Goal: Task Accomplishment & Management: Manage account settings

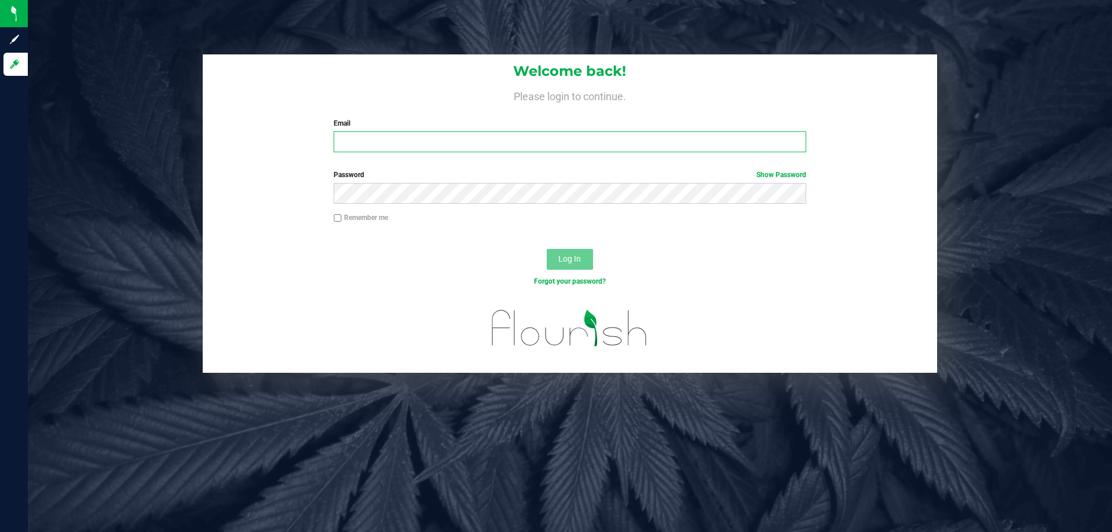
click at [421, 148] on input "Email" at bounding box center [570, 141] width 472 height 21
type input "[EMAIL_ADDRESS][DOMAIN_NAME]"
click at [547, 249] on button "Log In" at bounding box center [570, 259] width 46 height 21
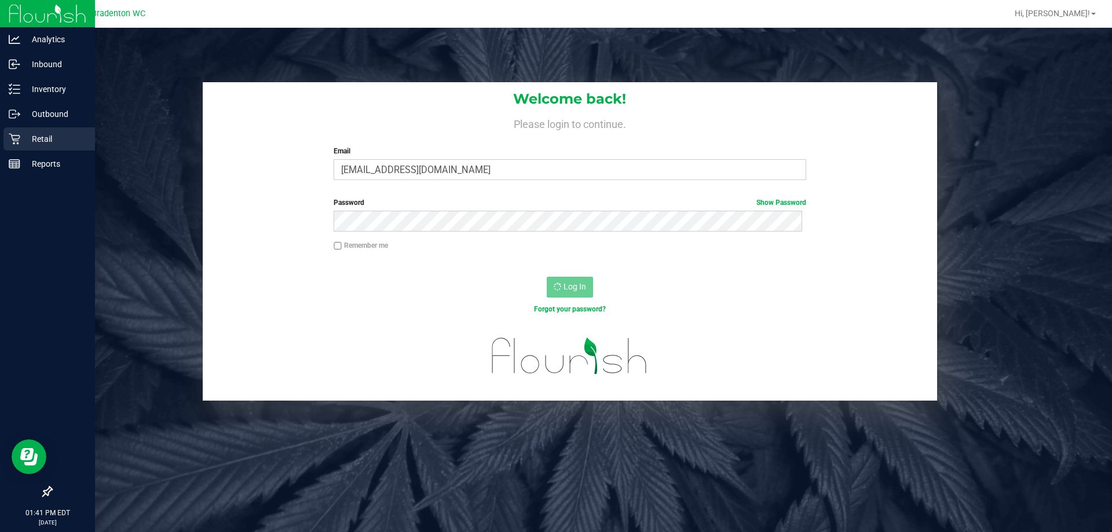
click at [64, 145] on p "Retail" at bounding box center [55, 139] width 70 height 14
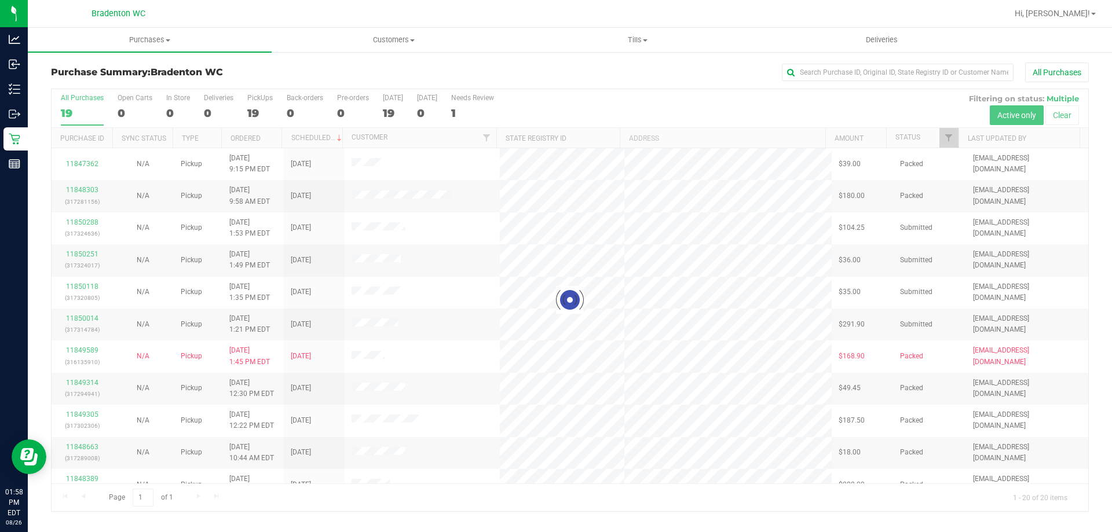
click at [947, 132] on div at bounding box center [570, 300] width 1037 height 422
click at [945, 142] on div at bounding box center [570, 300] width 1037 height 422
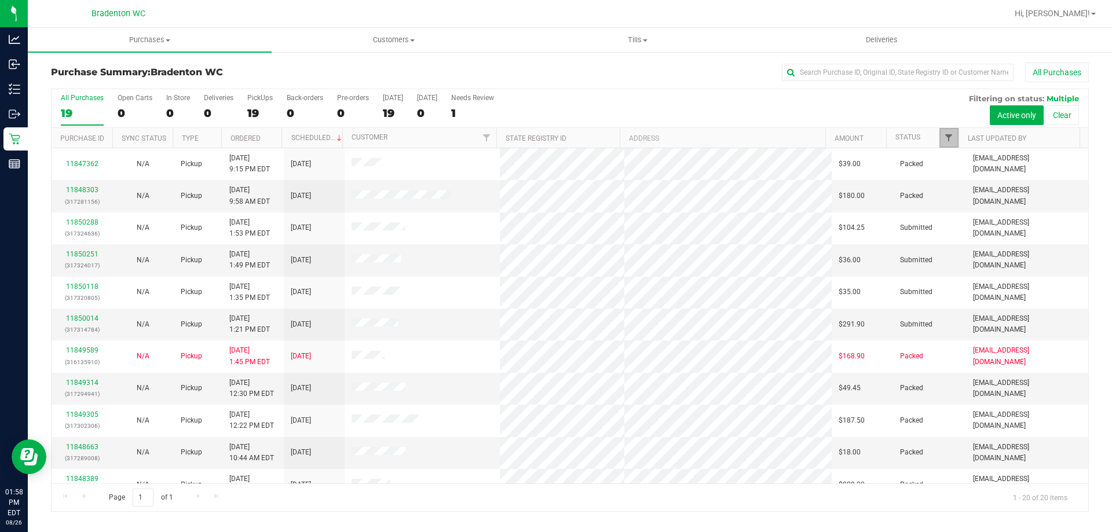
click at [949, 141] on span "Filter" at bounding box center [948, 137] width 9 height 9
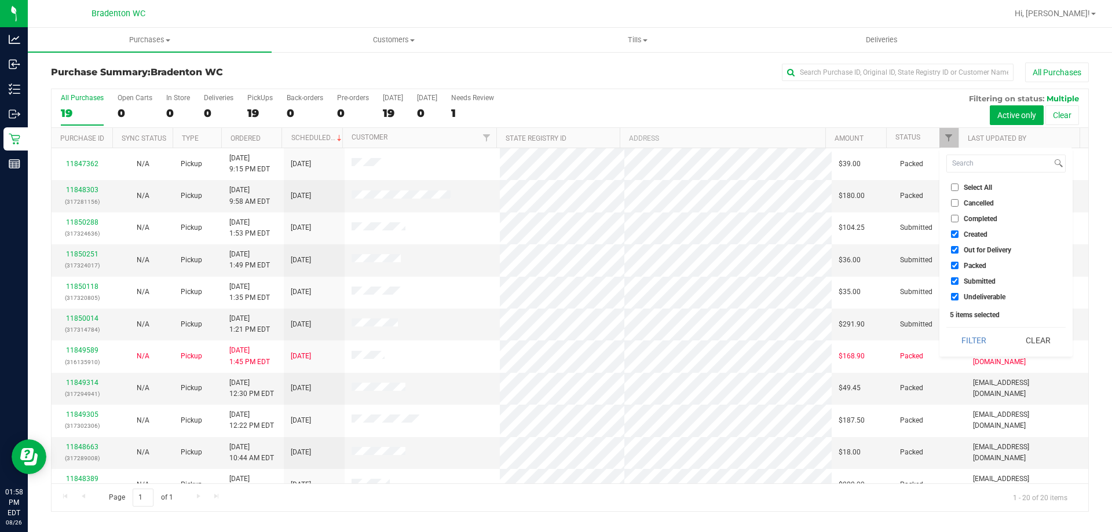
click at [974, 264] on span "Packed" at bounding box center [975, 265] width 23 height 7
click at [959, 264] on input "Packed" at bounding box center [955, 266] width 8 height 8
checkbox input "false"
click at [966, 340] on button "Filter" at bounding box center [975, 340] width 56 height 25
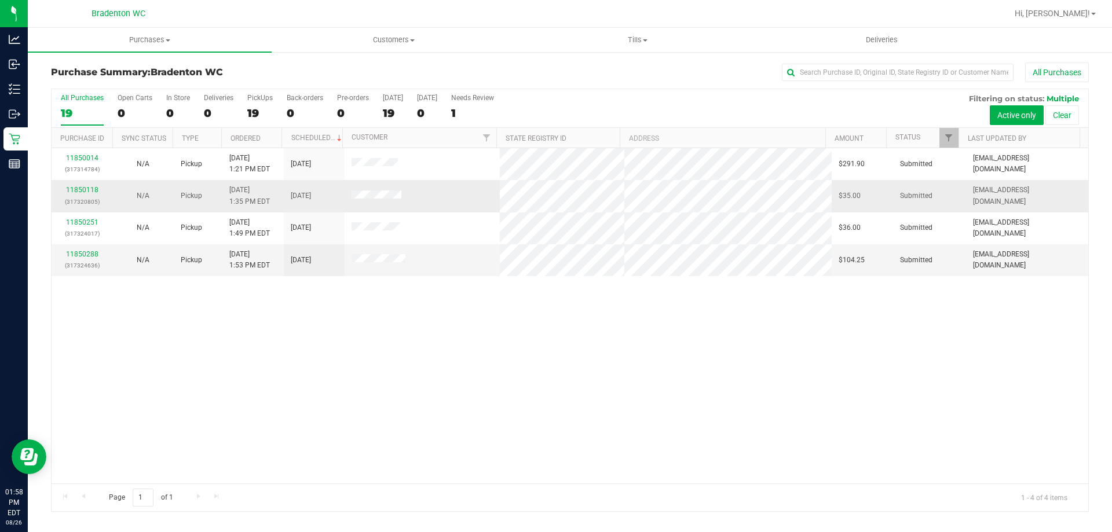
click at [86, 194] on div "11850118 (317320805)" at bounding box center [82, 196] width 47 height 22
click at [81, 192] on link "11850118" at bounding box center [82, 190] width 32 height 8
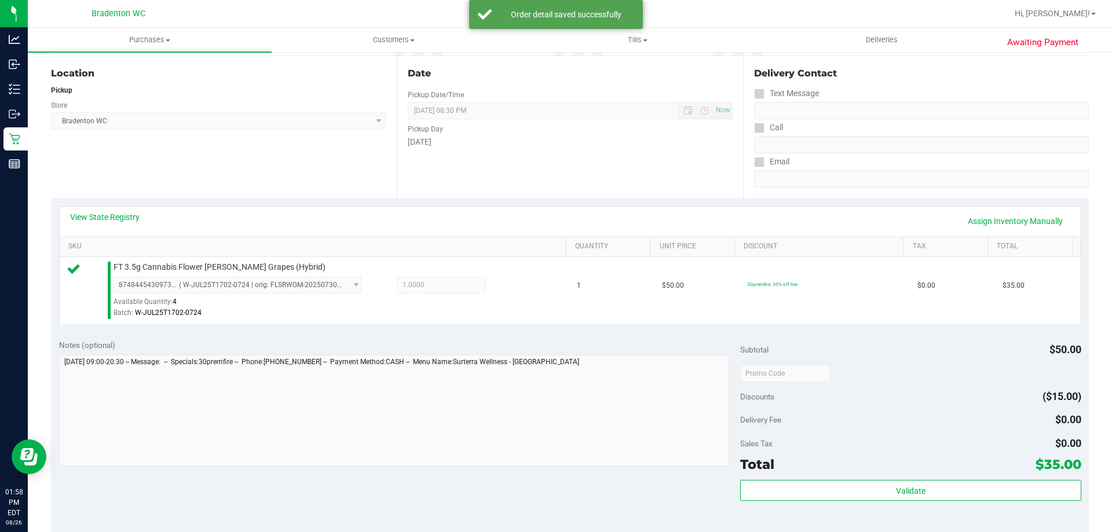
scroll to position [227, 0]
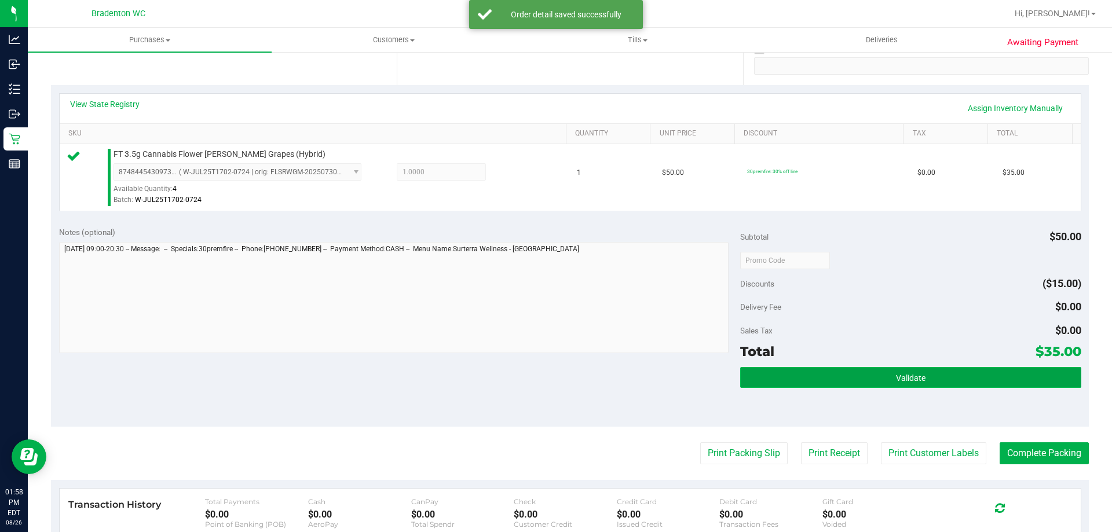
click at [795, 386] on button "Validate" at bounding box center [910, 377] width 341 height 21
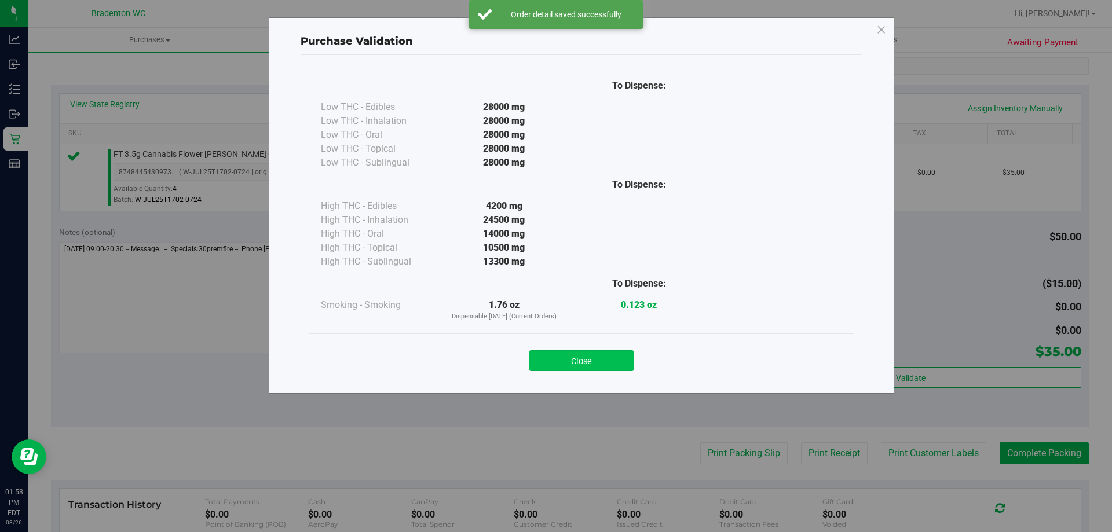
click at [565, 367] on button "Close" at bounding box center [581, 360] width 105 height 21
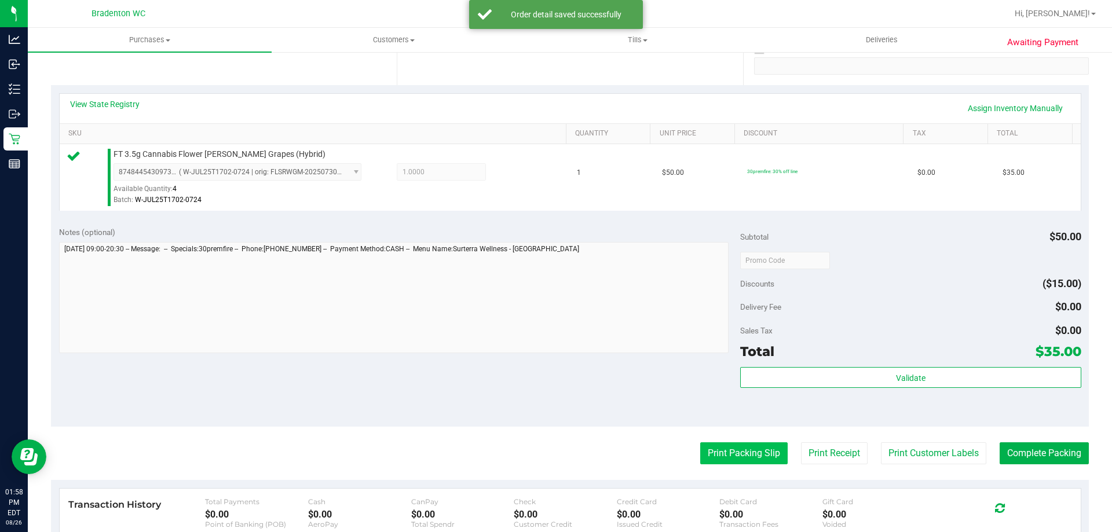
click at [715, 461] on button "Print Packing Slip" at bounding box center [743, 454] width 87 height 22
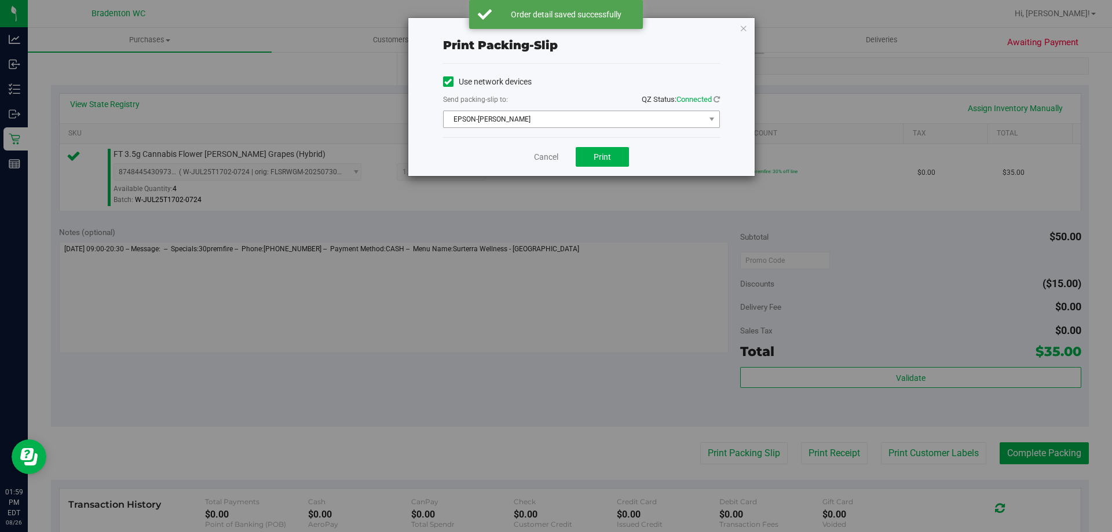
click at [540, 120] on span "EPSON-HUBIE-BERTIE" at bounding box center [574, 119] width 261 height 16
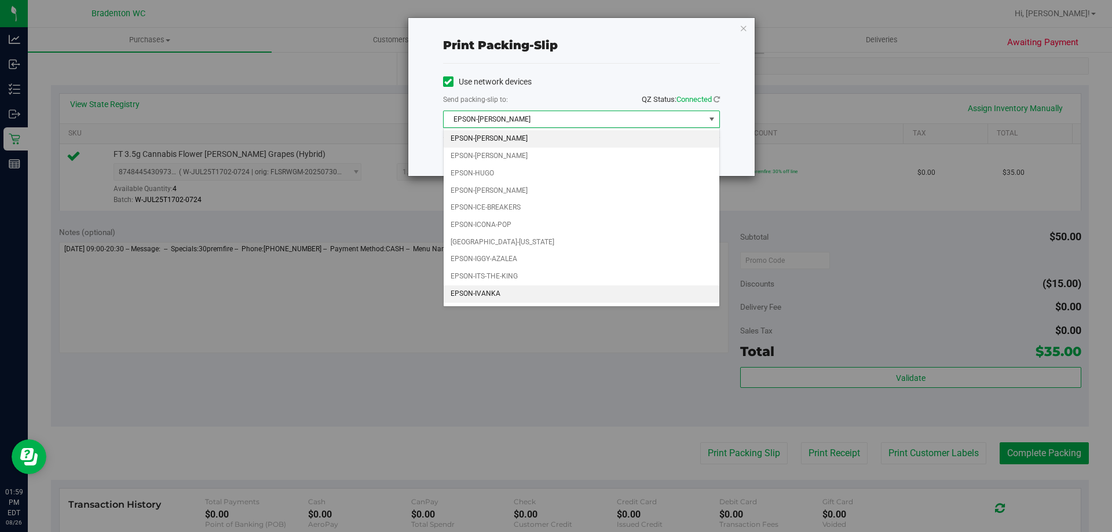
click at [528, 294] on li "EPSON-IVANKA" at bounding box center [582, 294] width 276 height 17
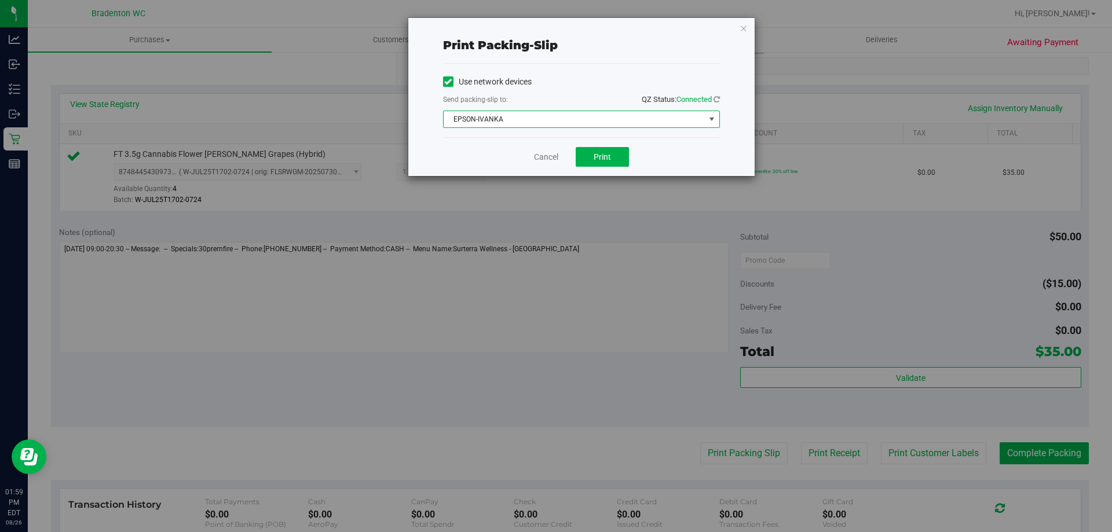
click at [557, 123] on span "EPSON-IVANKA" at bounding box center [574, 119] width 261 height 16
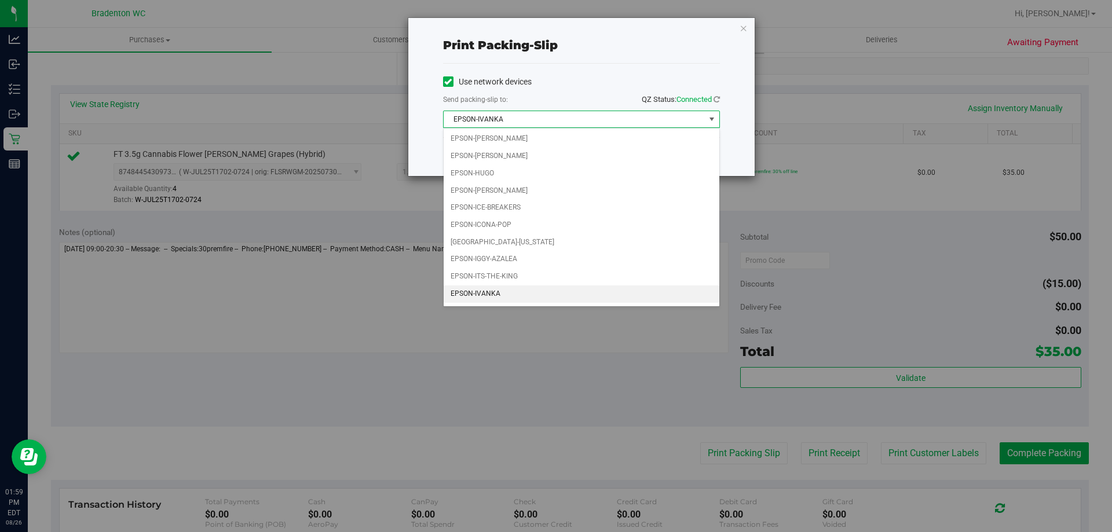
click at [548, 299] on li "EPSON-IVANKA" at bounding box center [582, 294] width 276 height 17
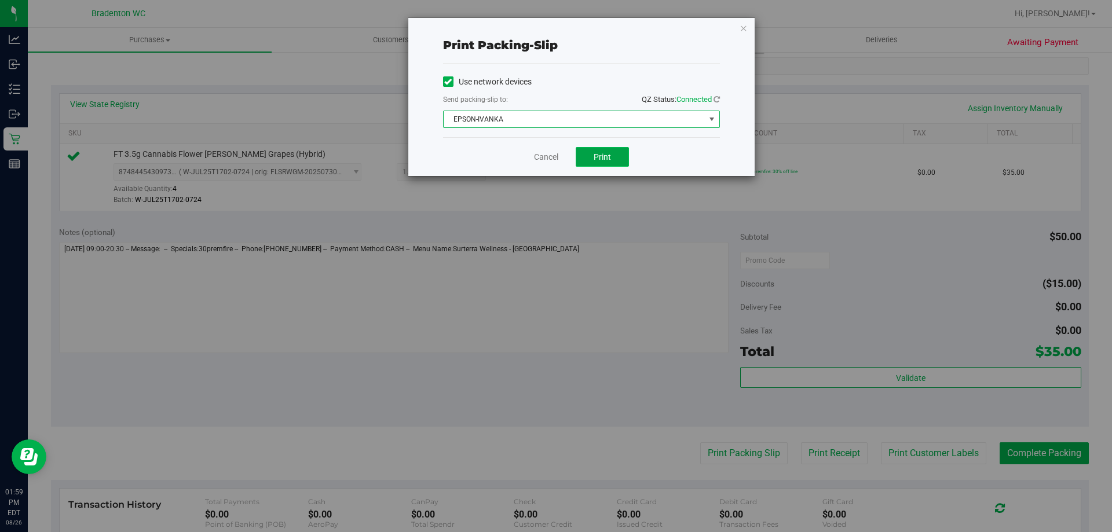
click at [602, 159] on span "Print" at bounding box center [602, 156] width 17 height 9
click at [543, 155] on link "Cancel" at bounding box center [546, 157] width 24 height 12
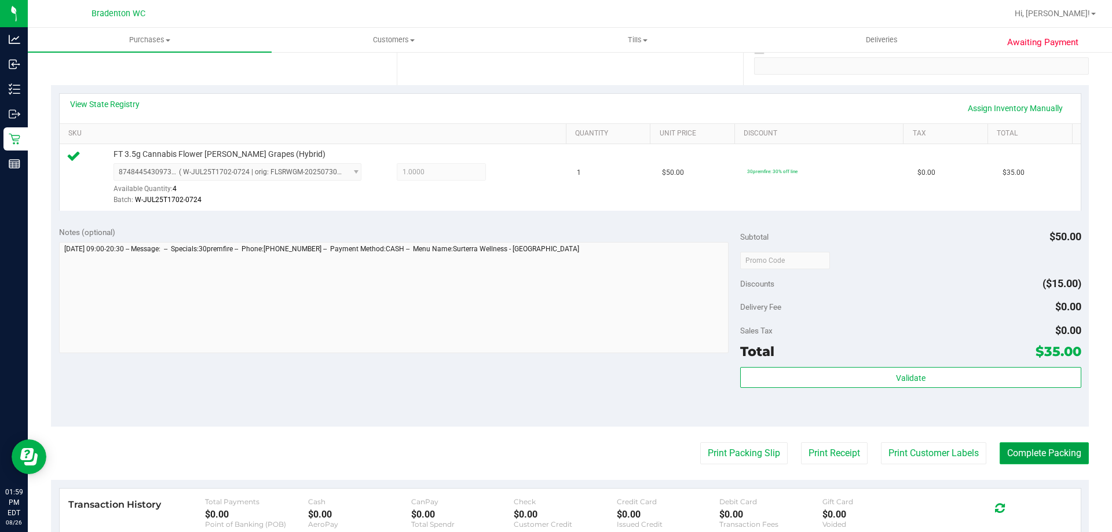
click at [1034, 449] on button "Complete Packing" at bounding box center [1044, 454] width 89 height 22
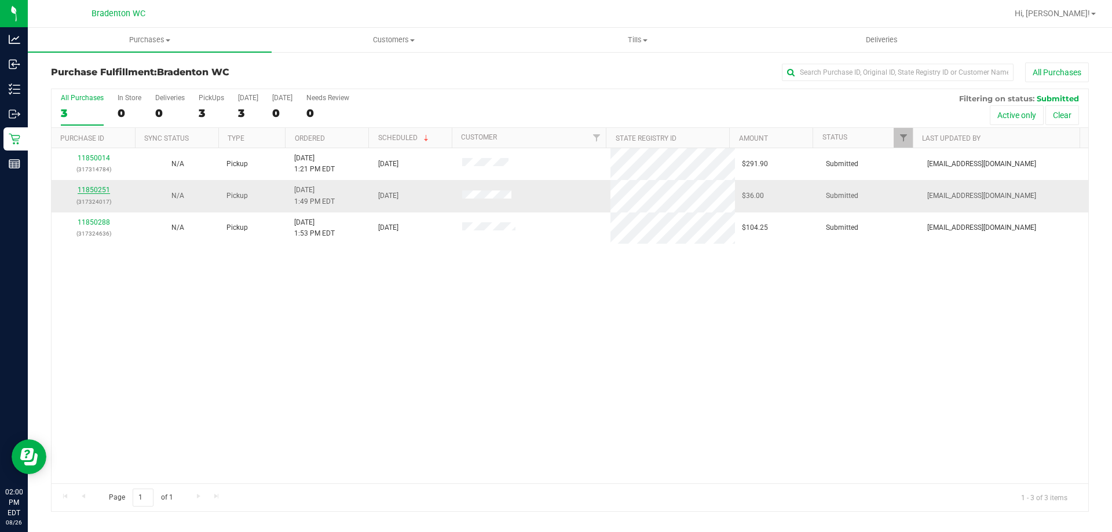
click at [96, 187] on link "11850251" at bounding box center [94, 190] width 32 height 8
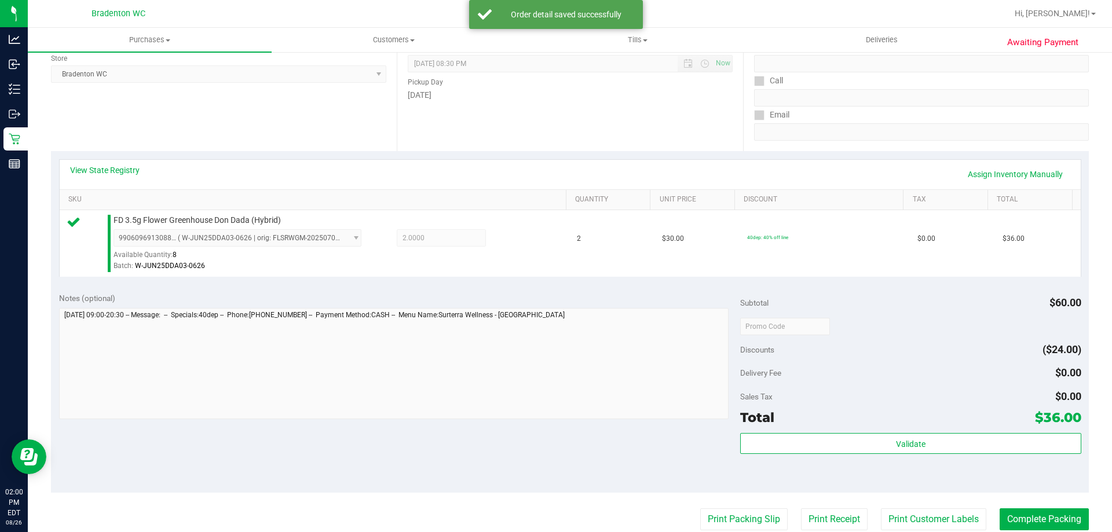
scroll to position [173, 0]
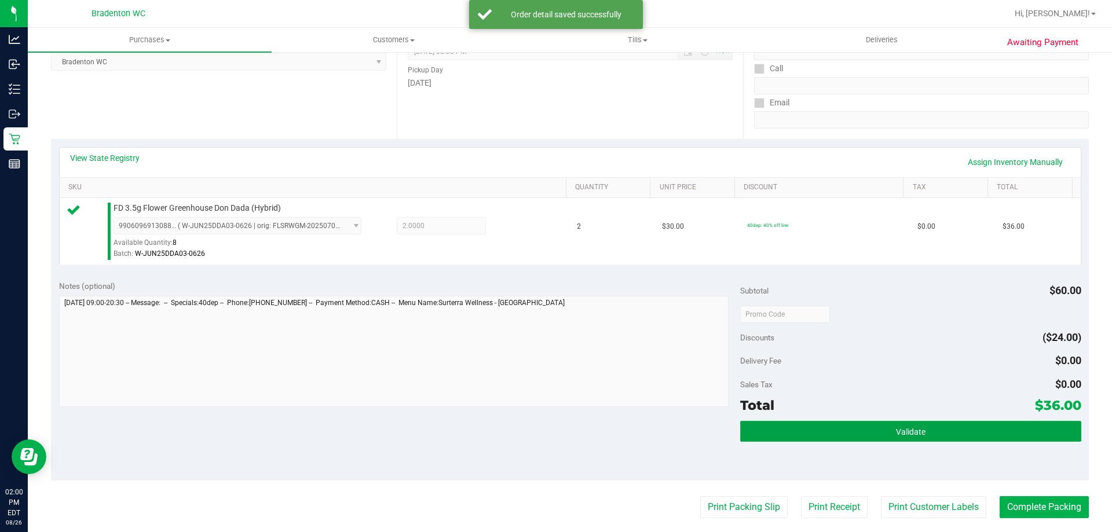
click at [855, 433] on button "Validate" at bounding box center [910, 431] width 341 height 21
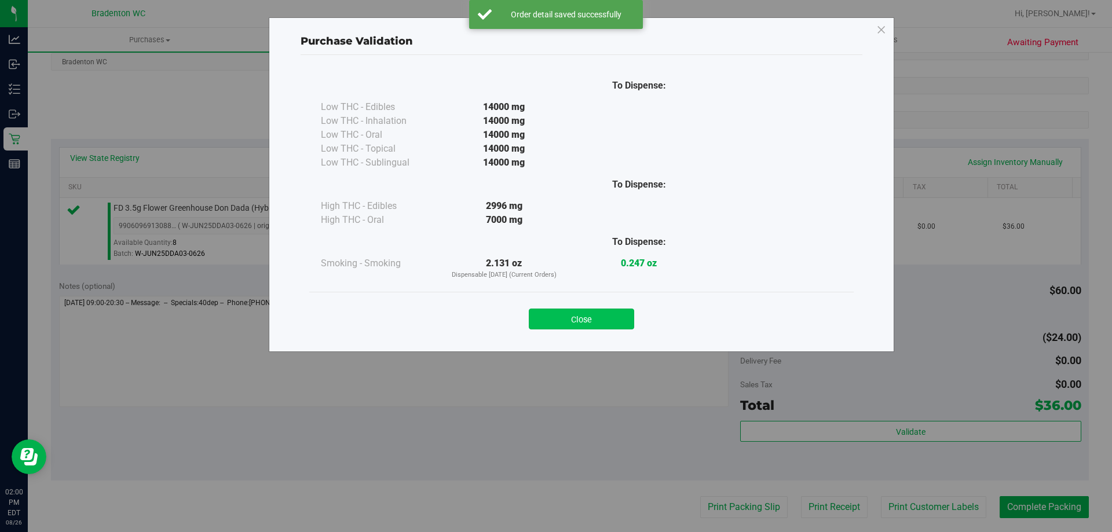
click at [594, 311] on button "Close" at bounding box center [581, 319] width 105 height 21
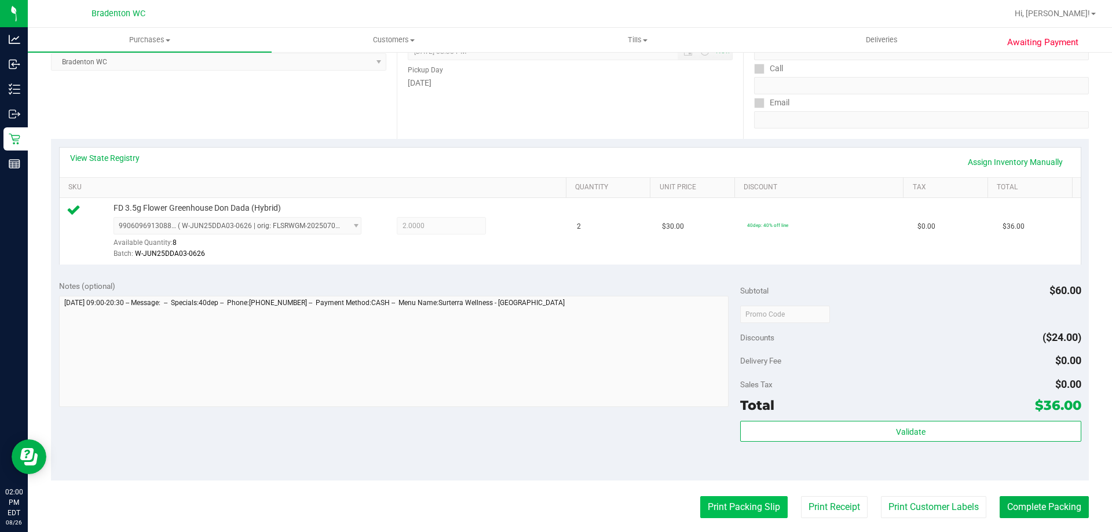
click at [725, 505] on button "Print Packing Slip" at bounding box center [743, 507] width 87 height 22
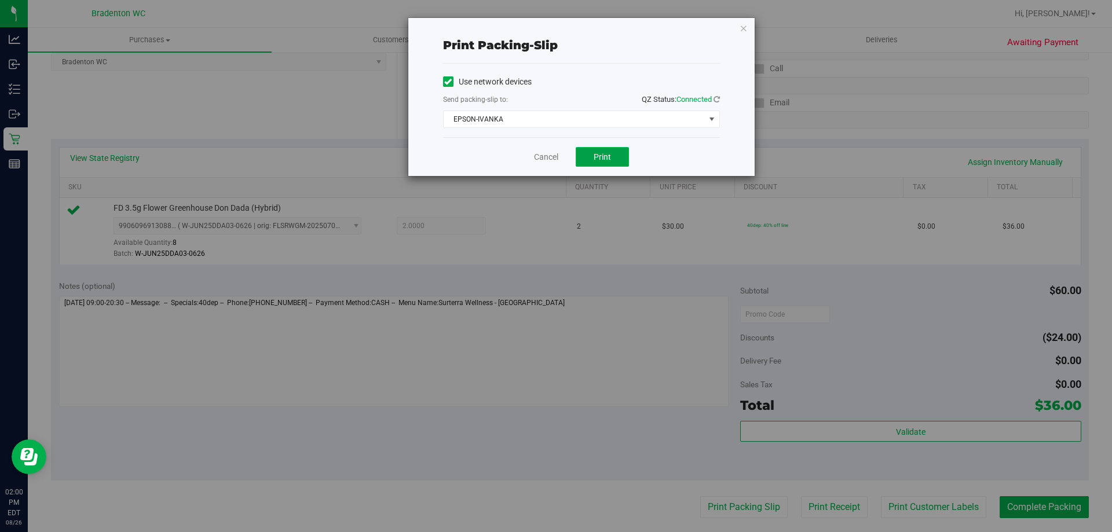
click at [617, 154] on button "Print" at bounding box center [602, 157] width 53 height 20
click at [544, 163] on link "Cancel" at bounding box center [546, 157] width 24 height 12
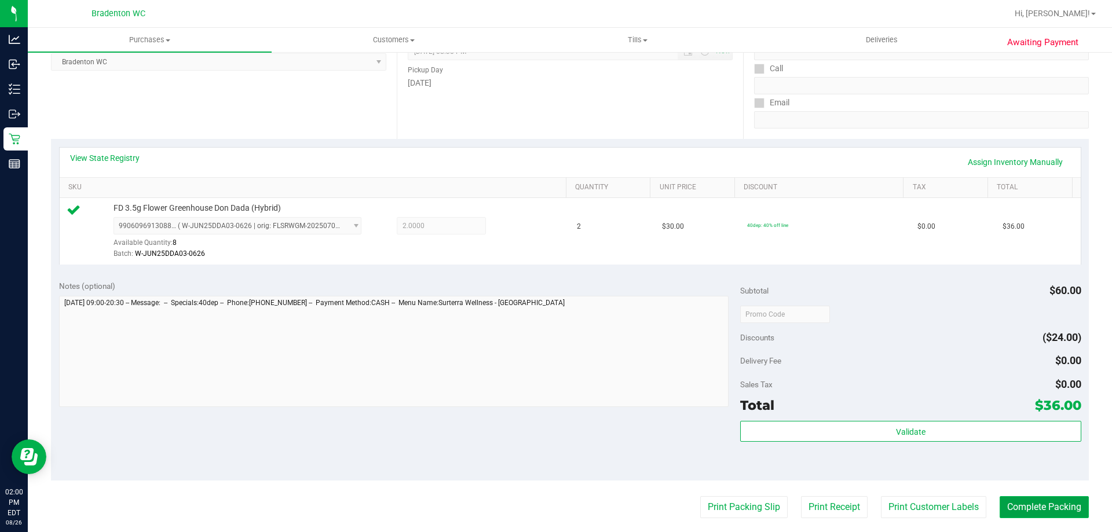
click at [1017, 509] on button "Complete Packing" at bounding box center [1044, 507] width 89 height 22
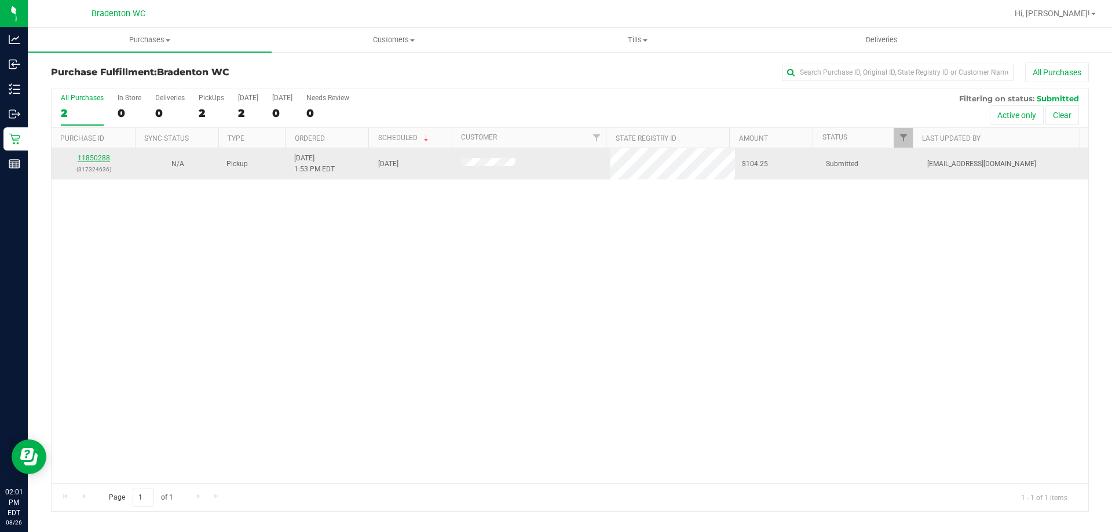
click at [101, 158] on link "11850288" at bounding box center [94, 158] width 32 height 8
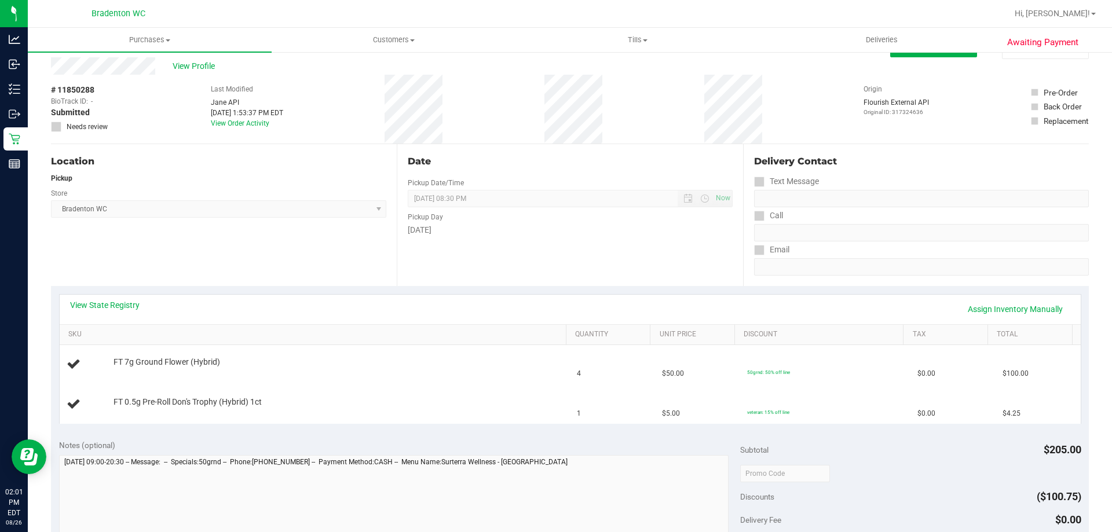
scroll to position [27, 0]
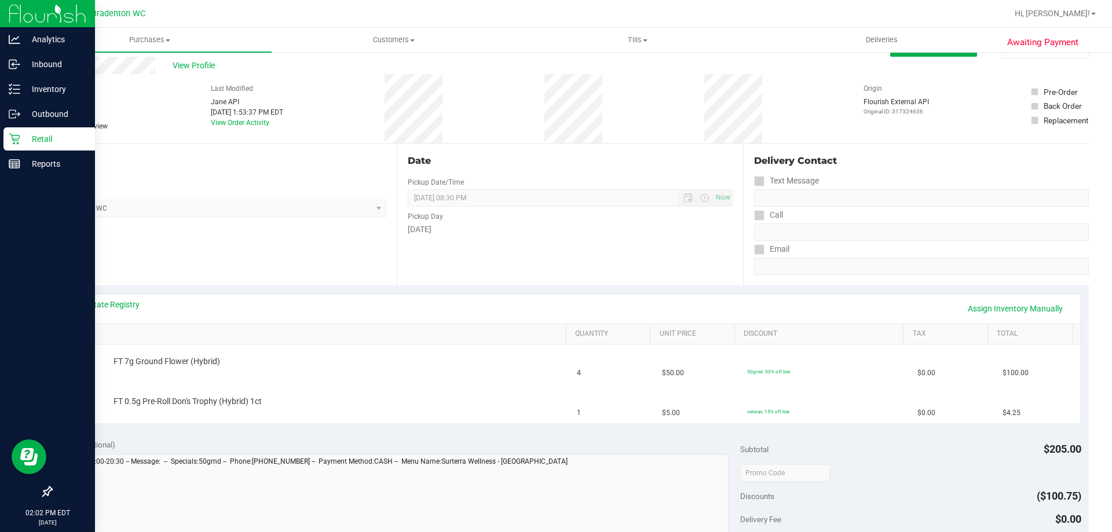
click at [21, 143] on p "Retail" at bounding box center [55, 139] width 70 height 14
